Goal: Task Accomplishment & Management: Manage account settings

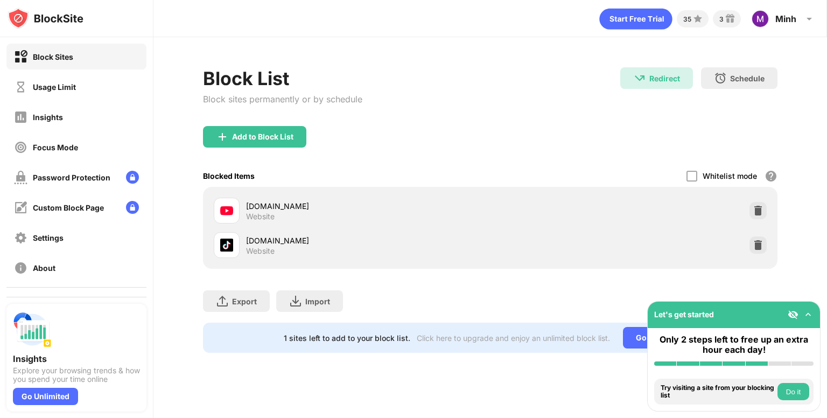
click at [759, 256] on div "tiktok.com Website" at bounding box center [489, 245] width 561 height 34
click at [760, 248] on img at bounding box center [758, 245] width 11 height 11
click at [757, 216] on div at bounding box center [757, 210] width 17 height 17
click at [758, 214] on img at bounding box center [758, 210] width 11 height 11
